Goal: Use online tool/utility: Utilize a website feature to perform a specific function

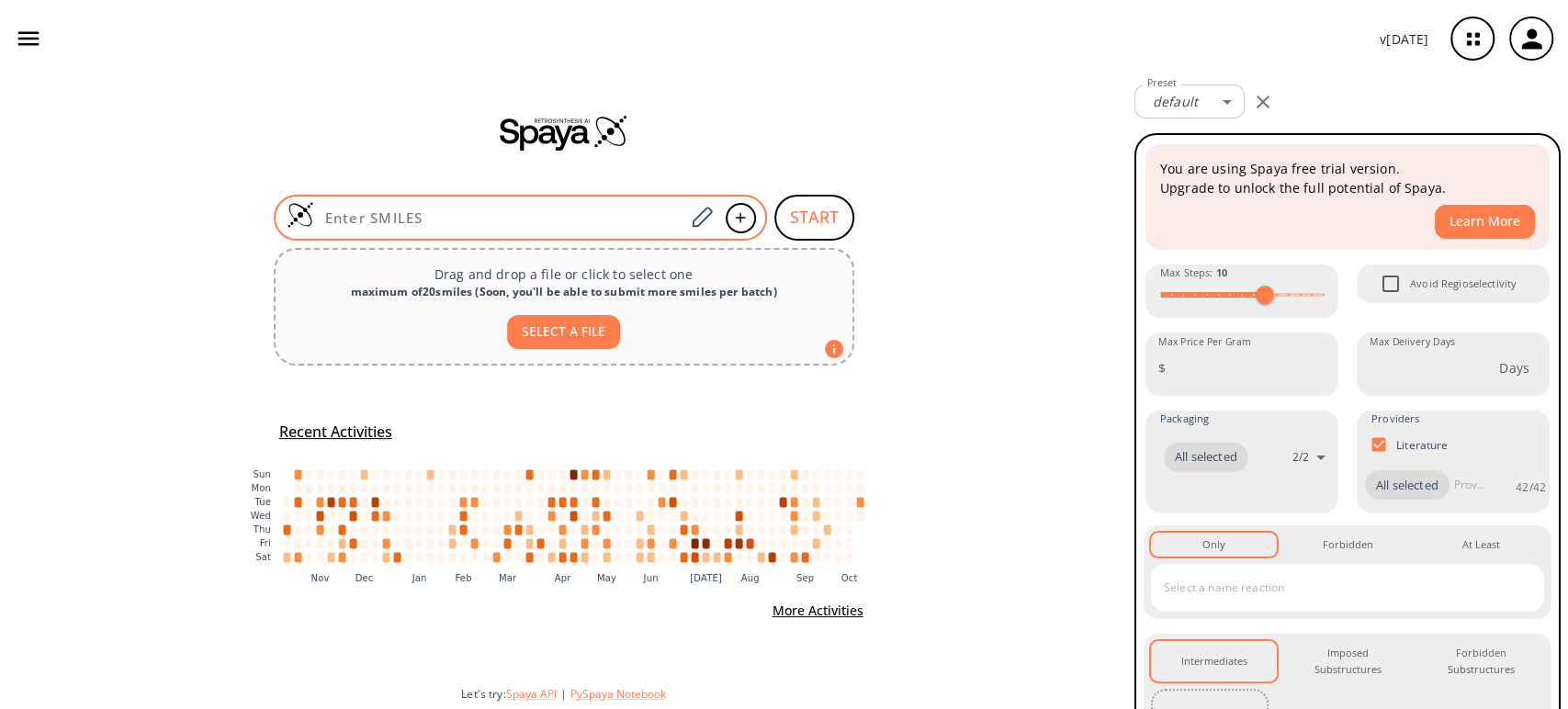
click at [434, 204] on div at bounding box center [520, 218] width 493 height 46
paste input "C1(CCNCCC2=NC=CC=C2)=NC=CC=C1"
type input "C1(CCNCCC2=NC=CC=C2)=NC=CC=C1"
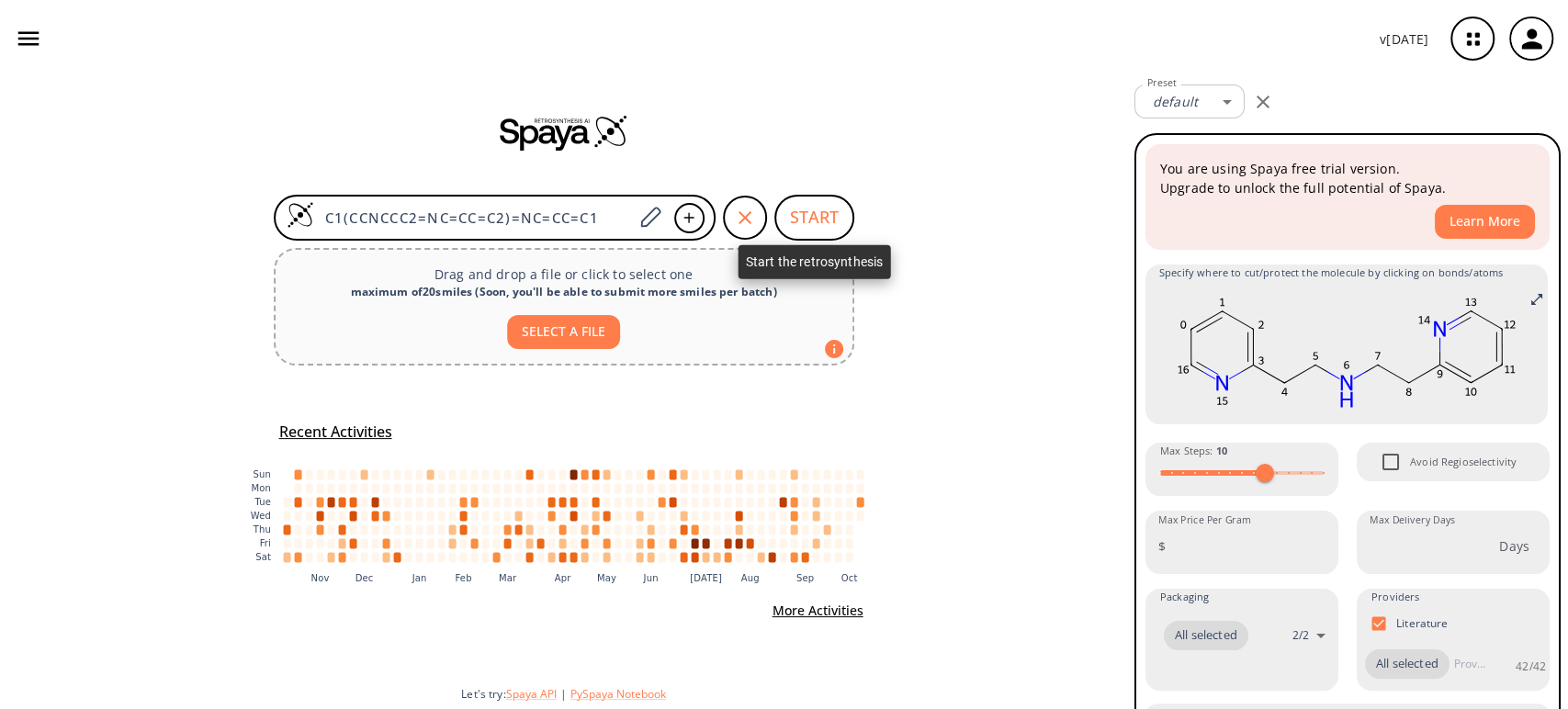
click at [830, 219] on button "START" at bounding box center [813, 218] width 80 height 46
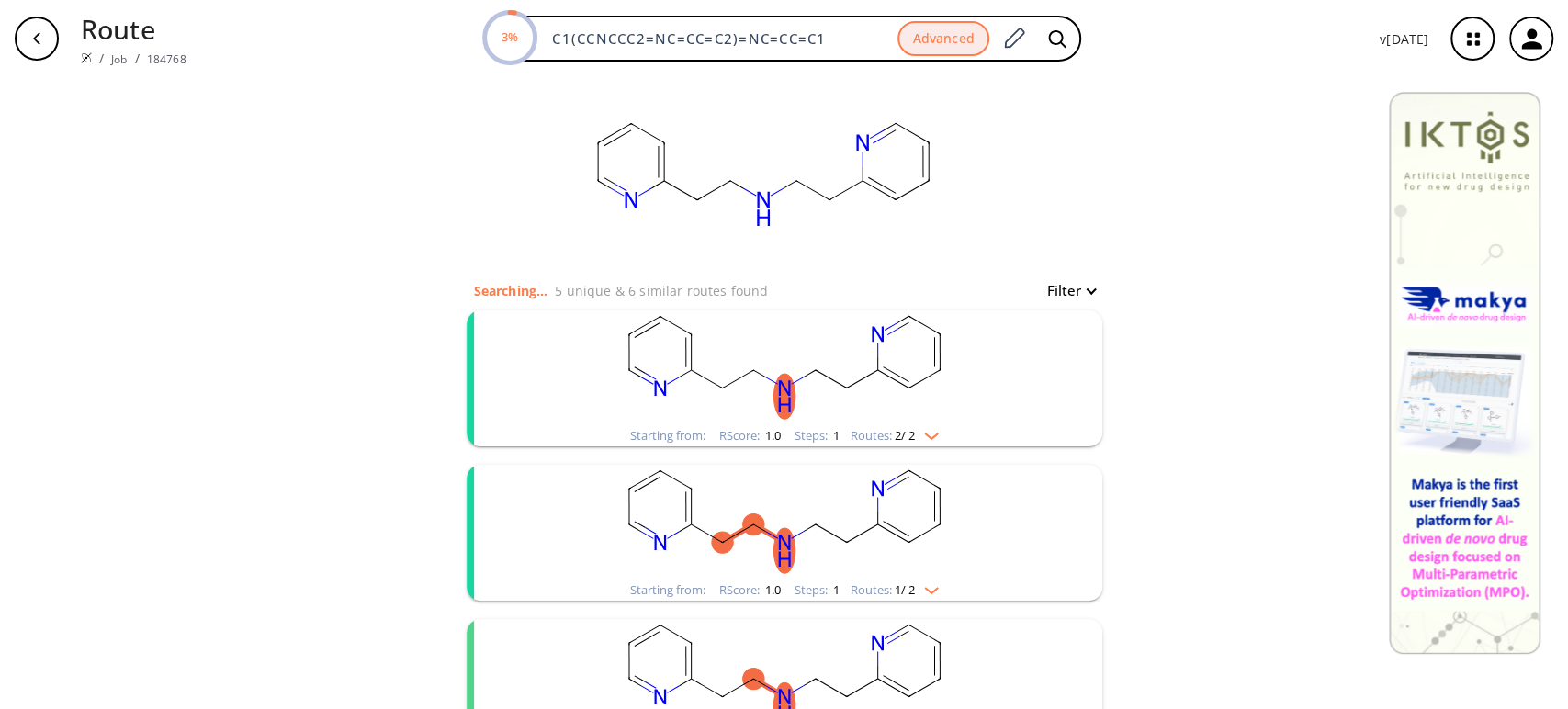
click at [802, 365] on rect "clusters" at bounding box center [784, 367] width 478 height 115
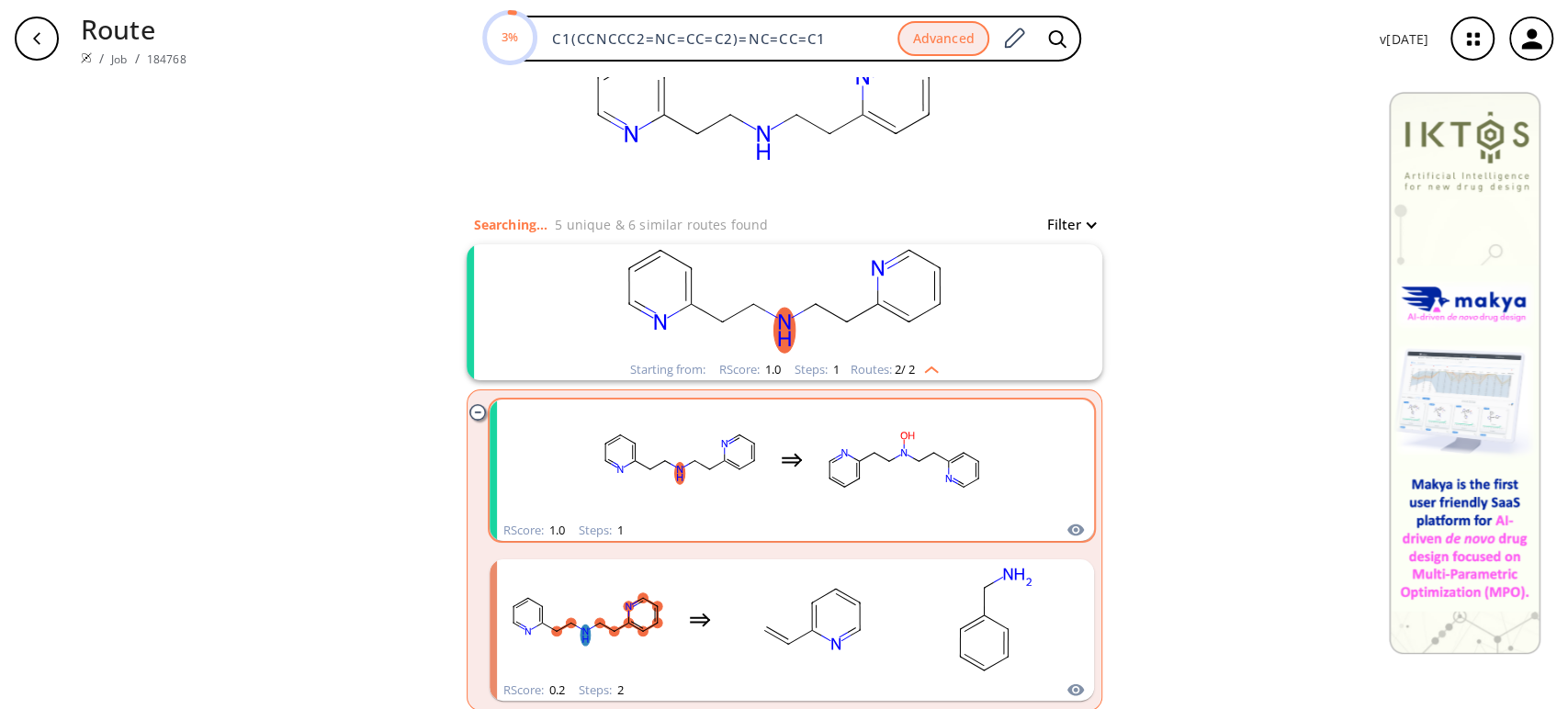
scroll to position [102, 0]
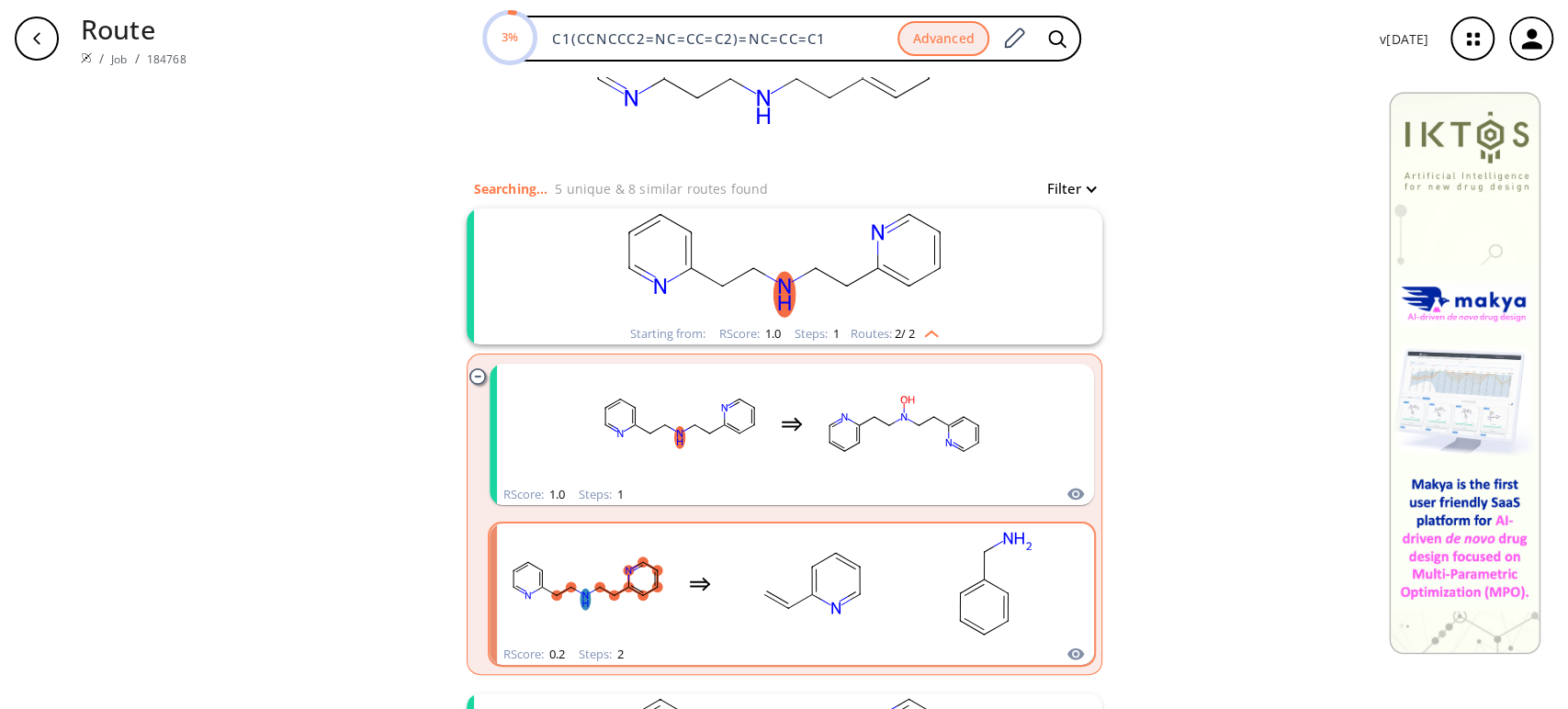
click at [789, 578] on rect "clusters" at bounding box center [813, 583] width 166 height 115
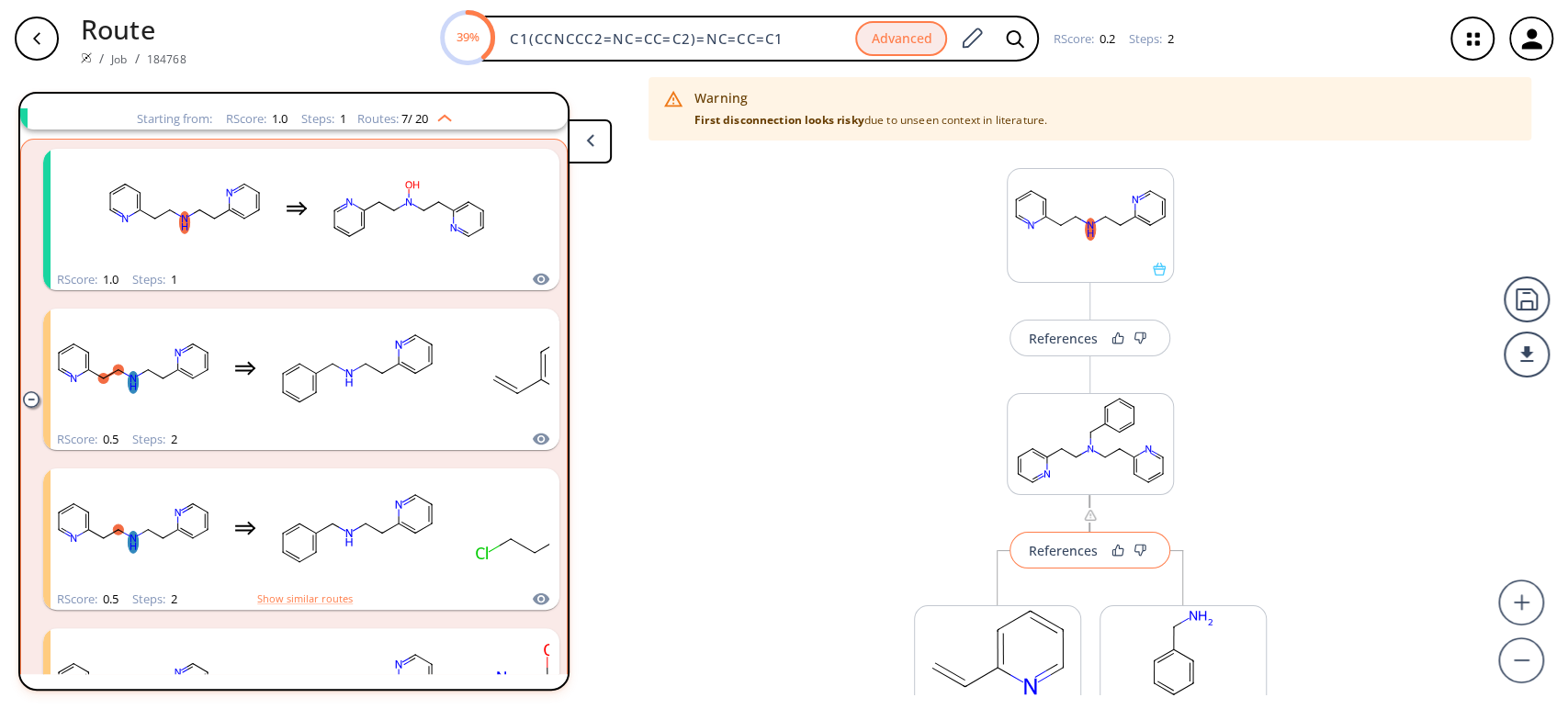
click at [1056, 555] on div "References" at bounding box center [1063, 550] width 69 height 12
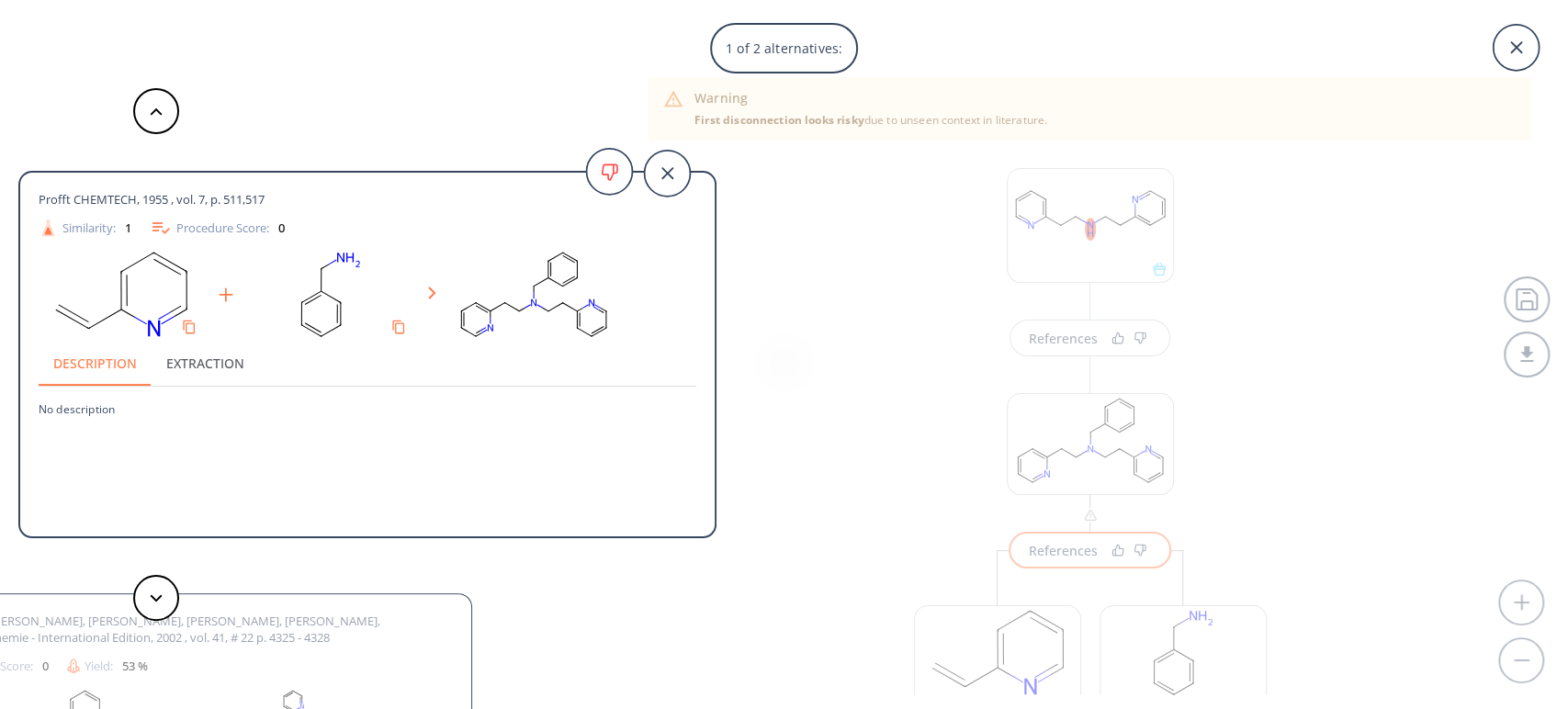
click at [1054, 329] on div "1 of 2 alternatives: Profft CHEMTECH, 1955 , vol. 7, p. 511,517 Similarity: 1 P…" at bounding box center [784, 354] width 1568 height 709
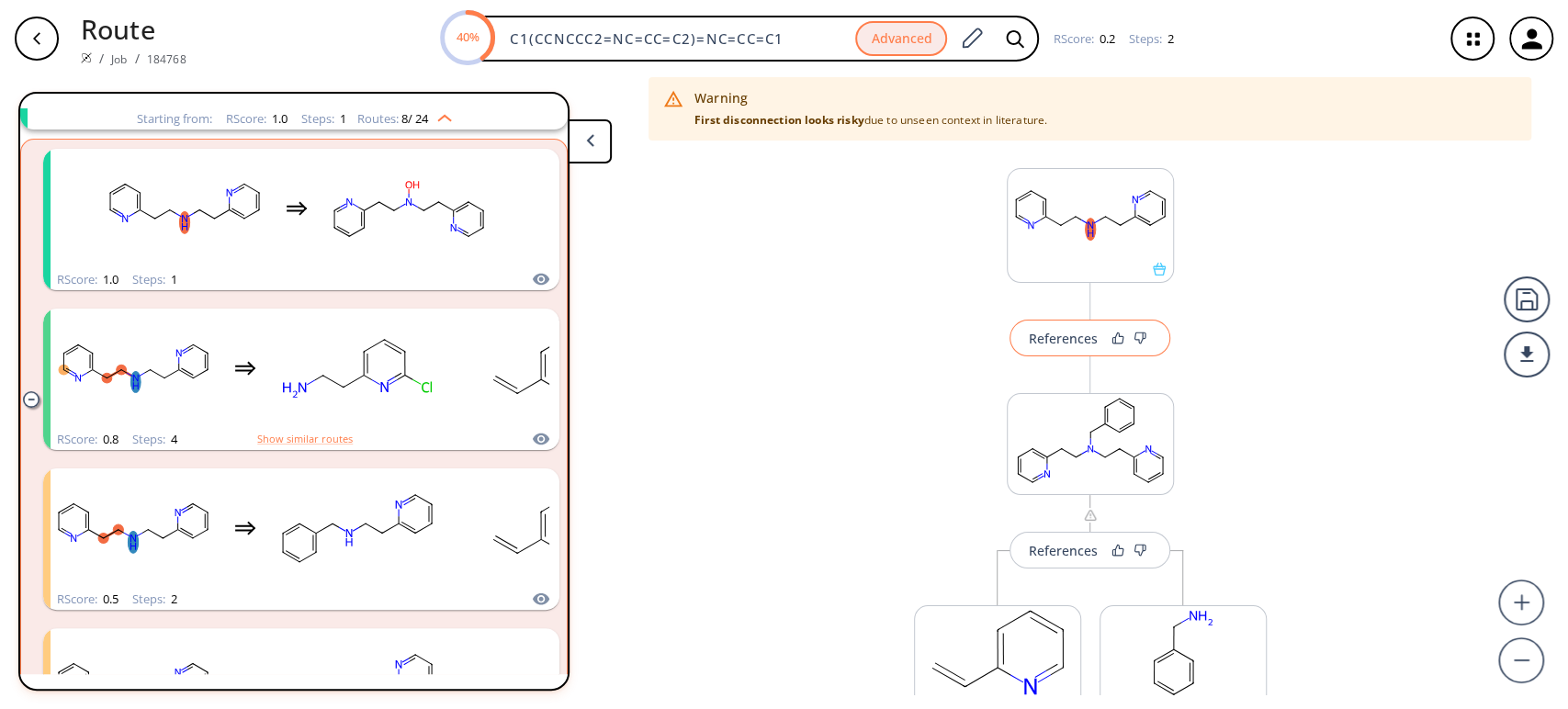
click at [1055, 339] on div "References" at bounding box center [1063, 337] width 69 height 12
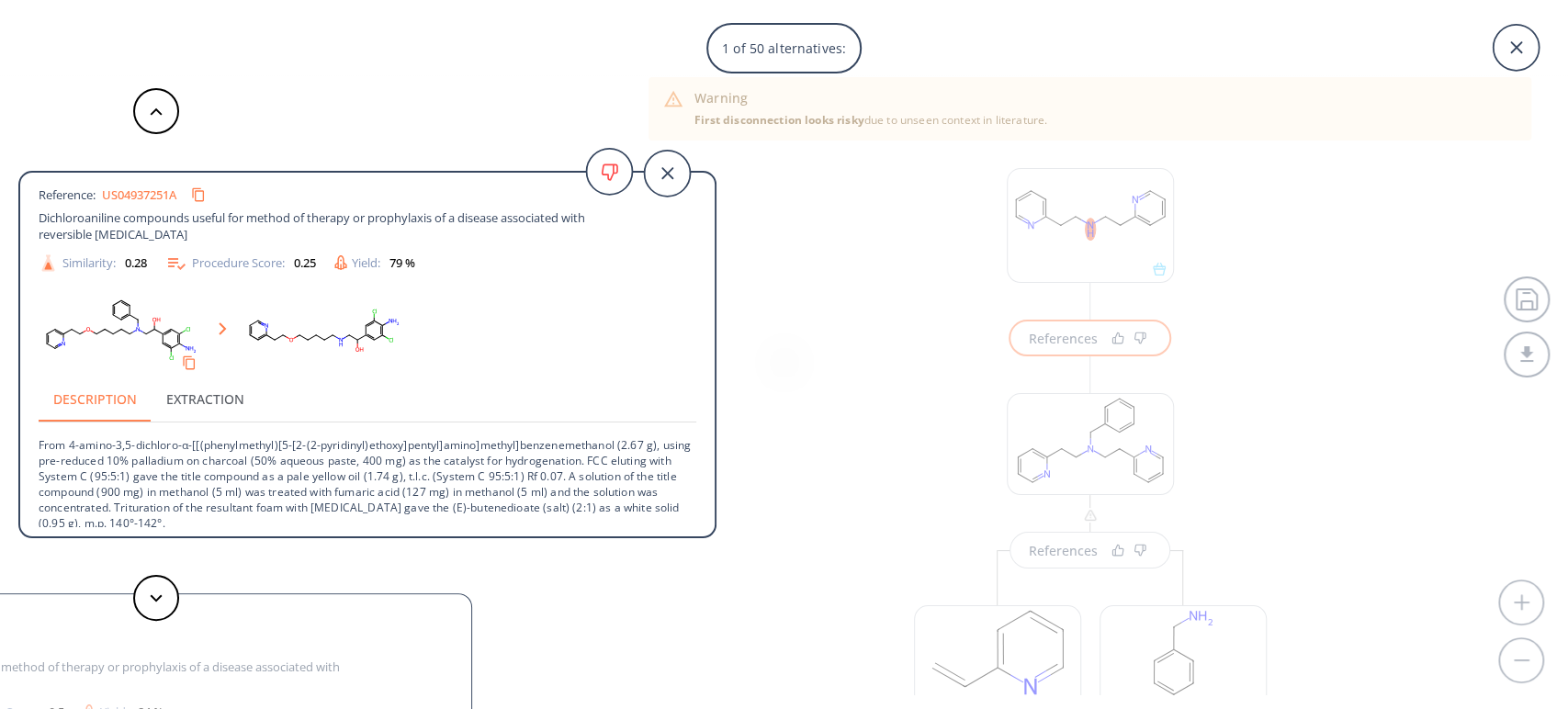
scroll to position [35, 0]
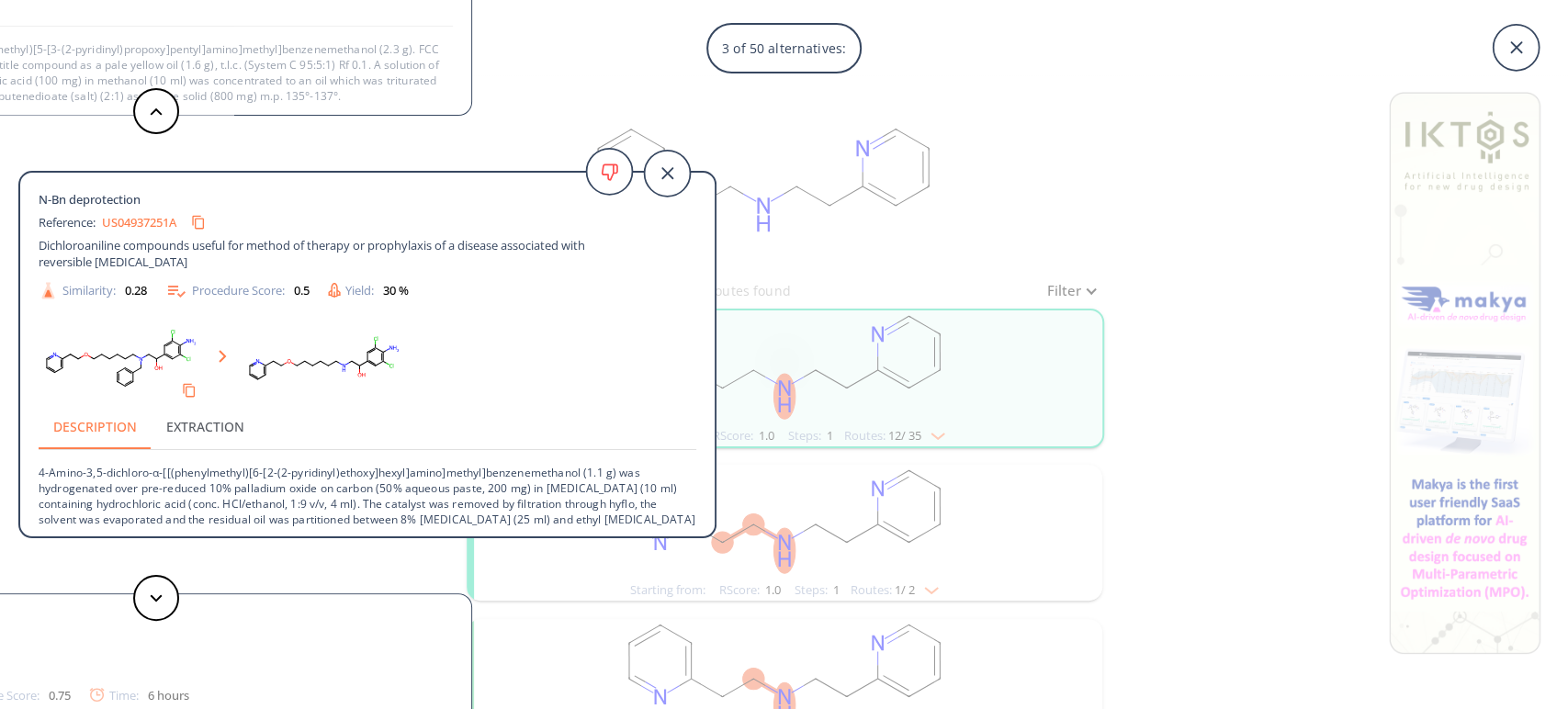
click at [1139, 131] on div "3 of 50 alternatives: N-Bn deprotection Reference: US04937251A Dichloroaniline …" at bounding box center [784, 354] width 1568 height 709
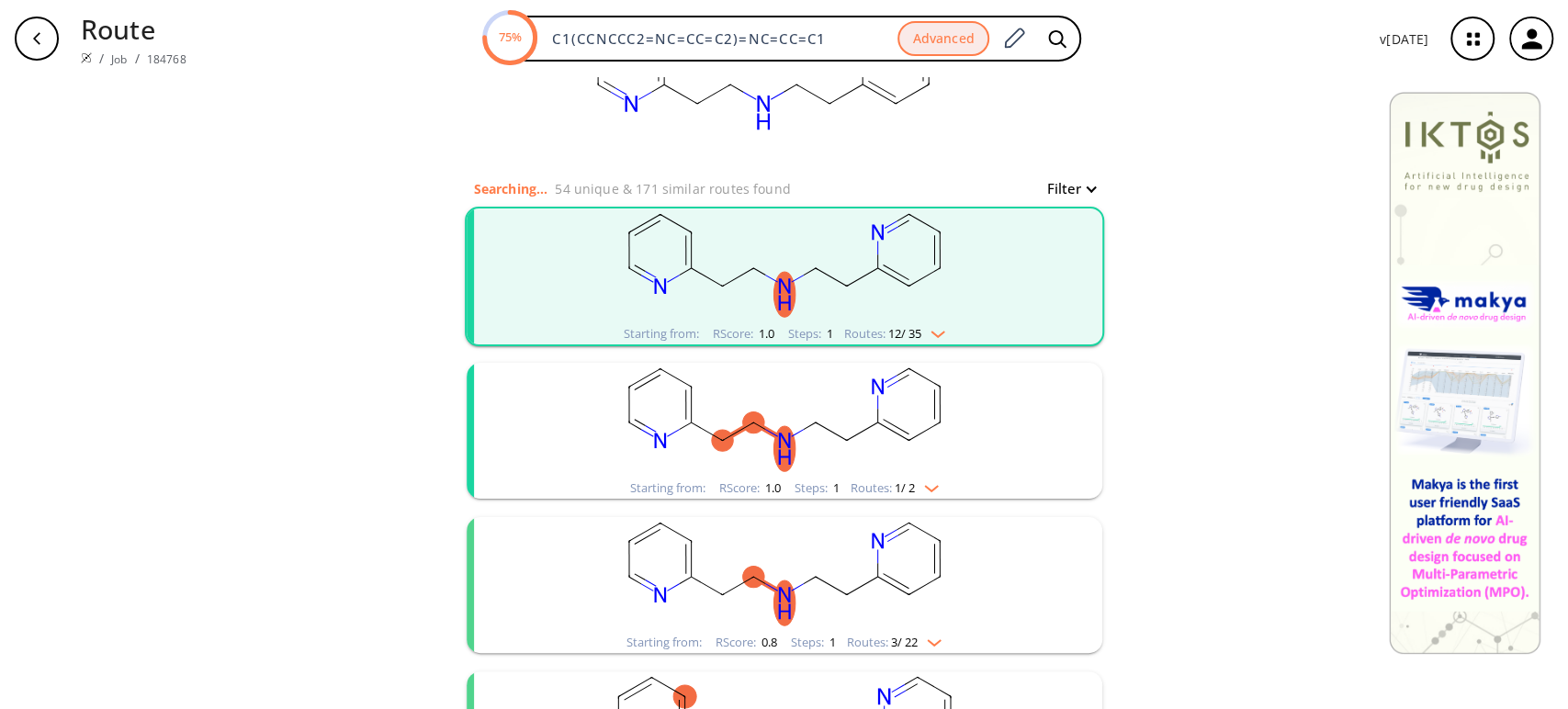
scroll to position [204, 0]
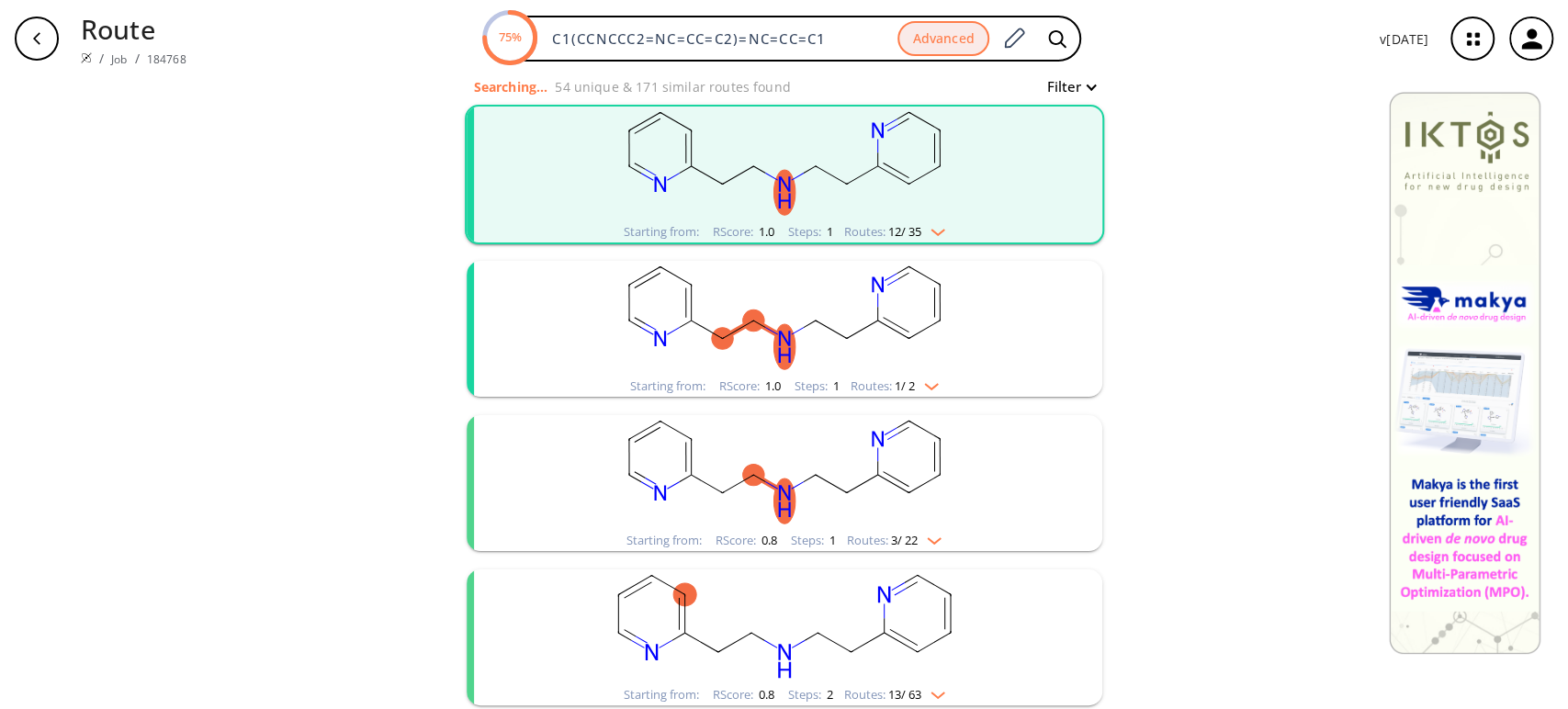
click at [850, 334] on rect "clusters" at bounding box center [784, 317] width 478 height 115
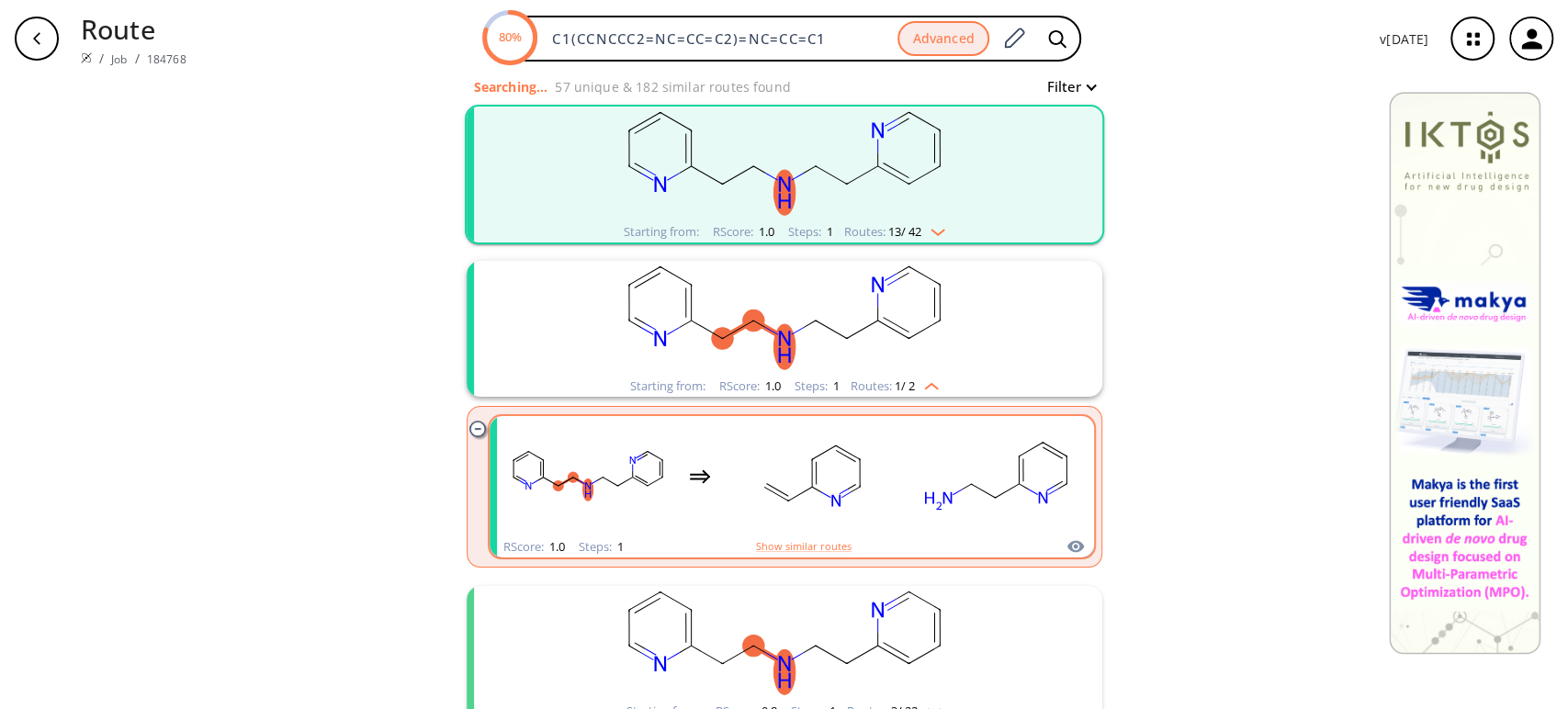
click at [882, 495] on rect "clusters" at bounding box center [813, 475] width 166 height 115
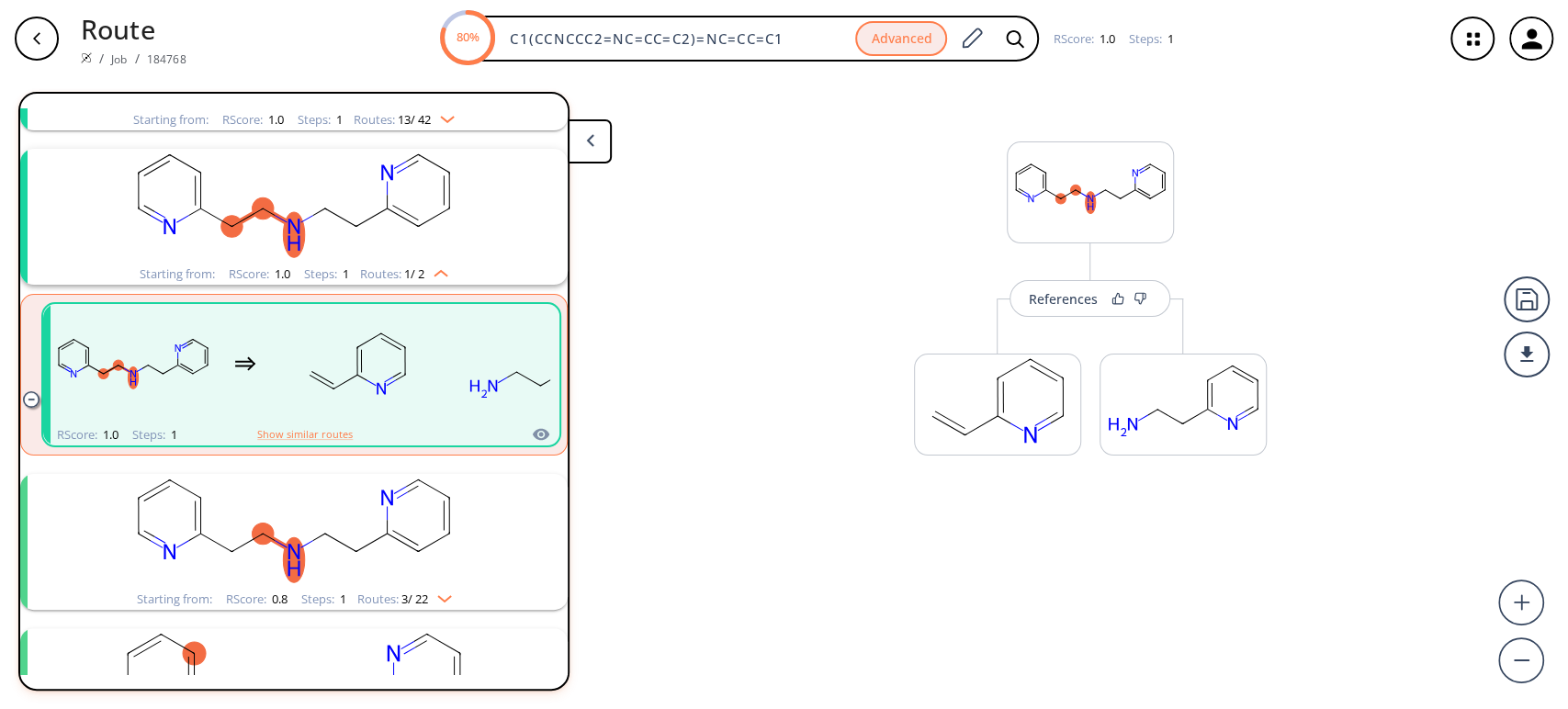
scroll to position [195, 0]
click at [1065, 305] on div "References" at bounding box center [1063, 311] width 69 height 12
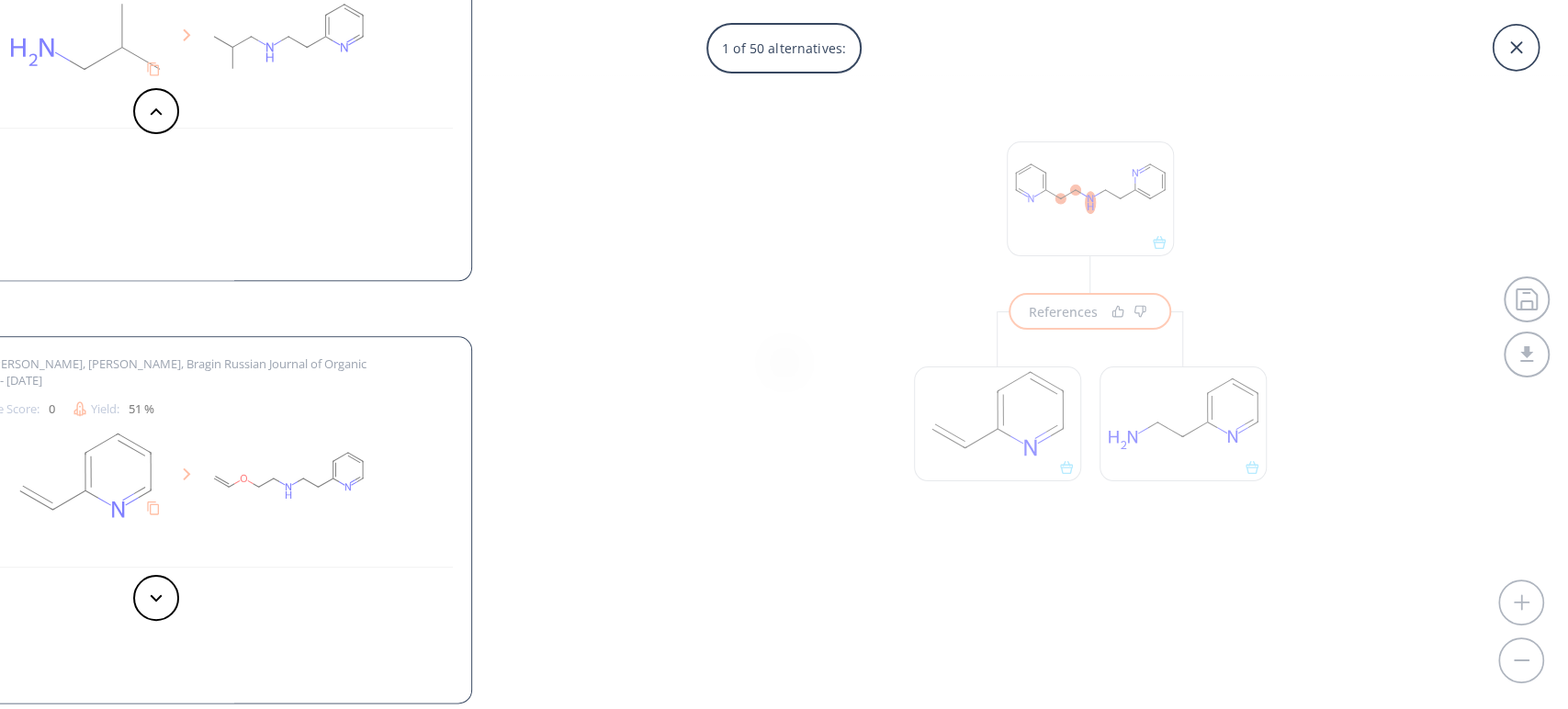
scroll to position [50, 0]
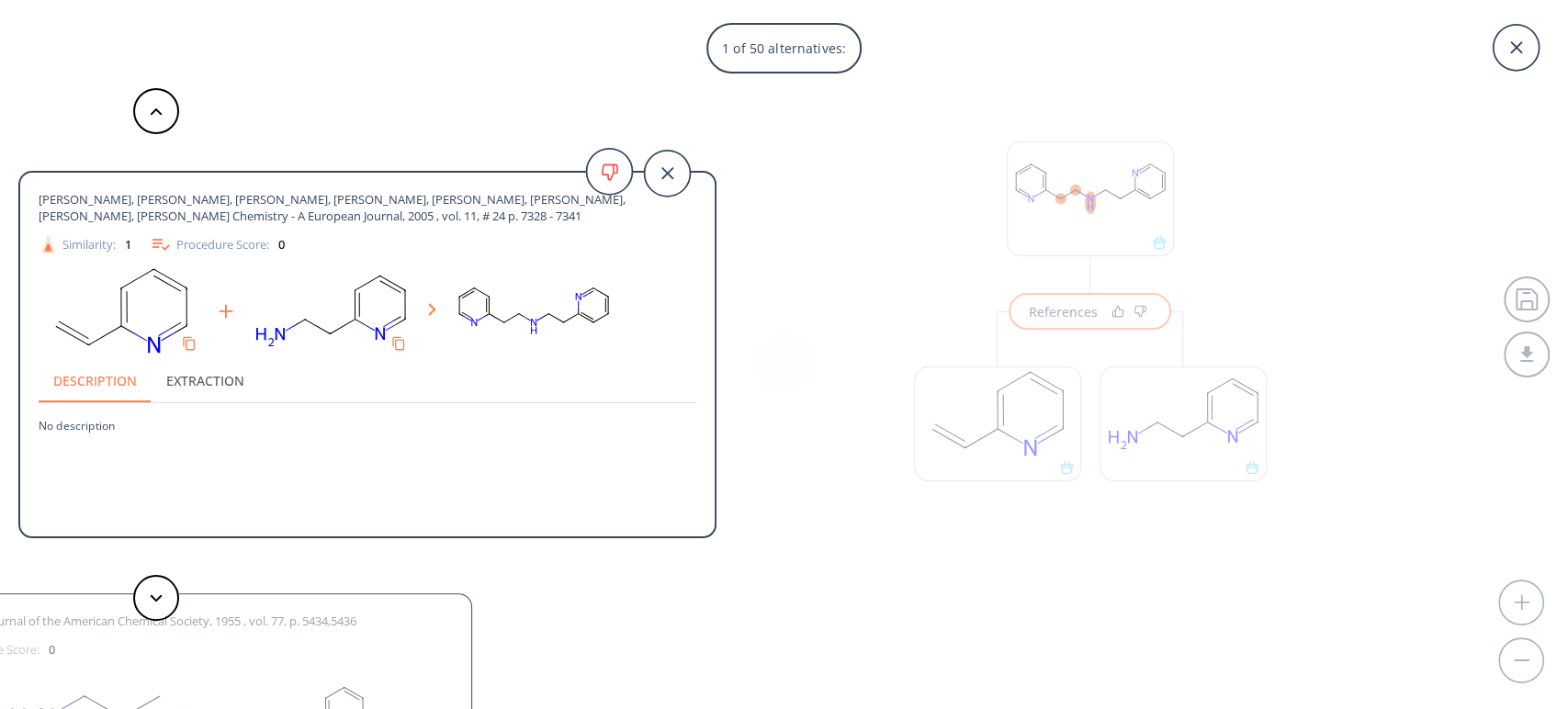
click at [377, 221] on span "[PERSON_NAME], [PERSON_NAME], [PERSON_NAME], [PERSON_NAME], [PERSON_NAME], [PER…" at bounding box center [334, 208] width 592 height 33
click at [380, 206] on span "[PERSON_NAME], [PERSON_NAME], [PERSON_NAME], [PERSON_NAME], [PERSON_NAME], [PER…" at bounding box center [334, 208] width 592 height 33
click at [429, 224] on div "[PERSON_NAME], [PERSON_NAME], [PERSON_NAME], [PERSON_NAME], [PERSON_NAME], [PER…" at bounding box center [367, 223] width 658 height 64
click at [75, 203] on span "[PERSON_NAME], [PERSON_NAME], [PERSON_NAME], [PERSON_NAME], [PERSON_NAME], [PER…" at bounding box center [334, 208] width 592 height 33
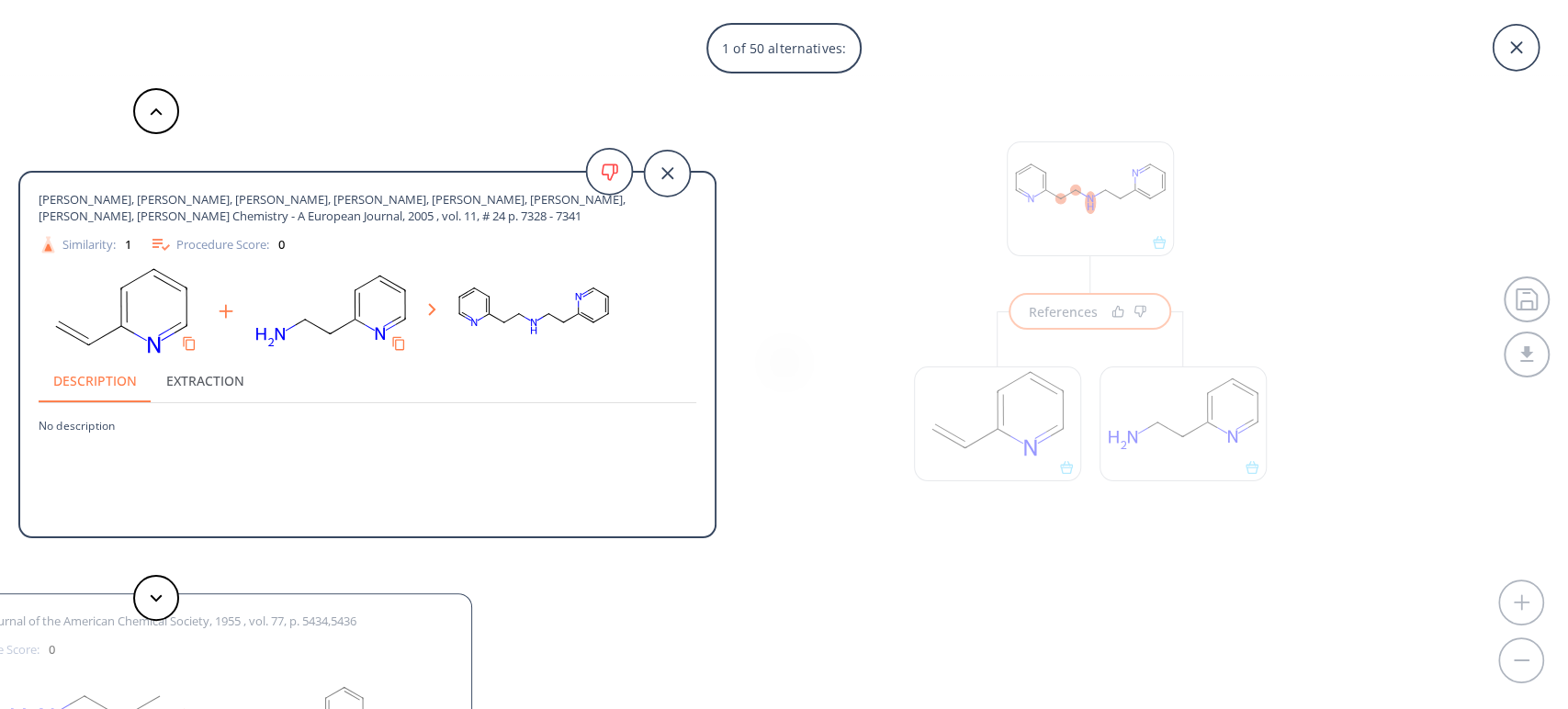
drag, startPoint x: 40, startPoint y: 197, endPoint x: 563, endPoint y: 219, distance: 523.5
click at [563, 219] on span "[PERSON_NAME], [PERSON_NAME], [PERSON_NAME], [PERSON_NAME], [PERSON_NAME], [PER…" at bounding box center [334, 208] width 592 height 33
copy span "[PERSON_NAME], [PERSON_NAME], [PERSON_NAME], [PERSON_NAME], [PERSON_NAME], [PER…"
